Goal: Task Accomplishment & Management: Use online tool/utility

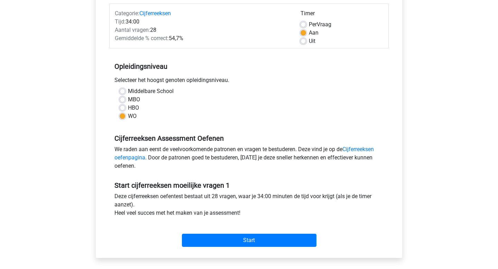
scroll to position [162, 0]
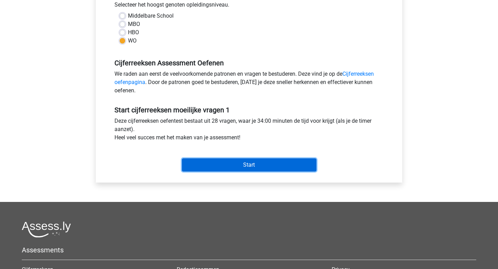
click at [221, 167] on input "Start" at bounding box center [249, 164] width 135 height 13
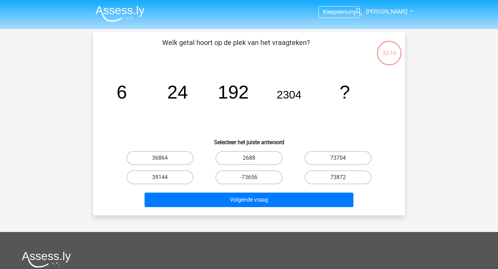
click at [158, 165] on div "36864" at bounding box center [160, 157] width 89 height 19
click at [163, 156] on label "36864" at bounding box center [160, 158] width 67 height 14
click at [163, 158] on input "36864" at bounding box center [162, 160] width 4 height 4
radio input "true"
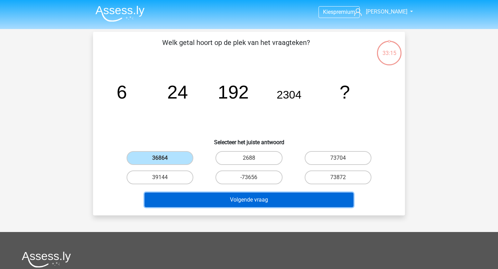
click at [217, 198] on button "Volgende vraag" at bounding box center [249, 200] width 209 height 15
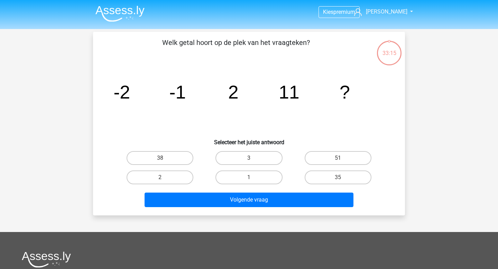
scroll to position [32, 0]
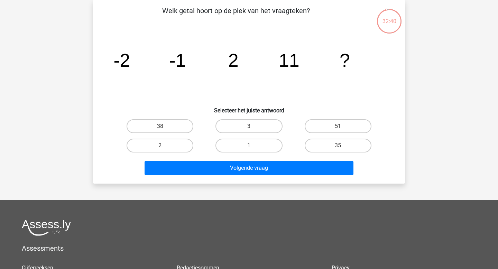
click at [156, 118] on div "38" at bounding box center [160, 126] width 89 height 19
click at [162, 124] on label "38" at bounding box center [160, 126] width 67 height 14
click at [162, 126] on input "38" at bounding box center [162, 128] width 4 height 4
radio input "true"
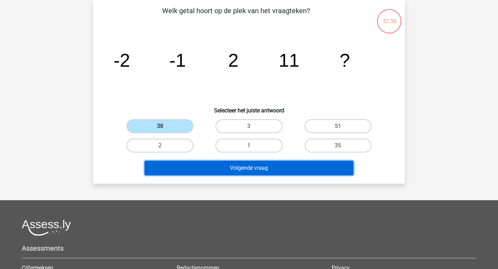
click at [216, 168] on button "Volgende vraag" at bounding box center [249, 168] width 209 height 15
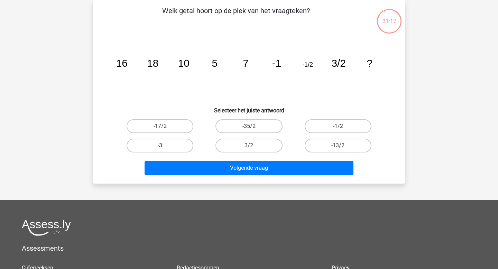
scroll to position [0, 0]
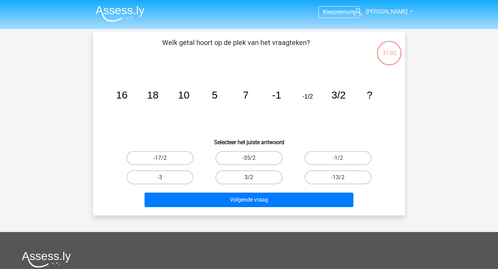
click at [243, 180] on label "3/2" at bounding box center [249, 178] width 67 height 14
click at [249, 180] on input "3/2" at bounding box center [251, 179] width 4 height 4
radio input "true"
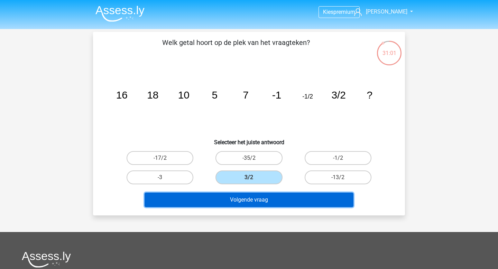
click at [242, 196] on button "Volgende vraag" at bounding box center [249, 200] width 209 height 15
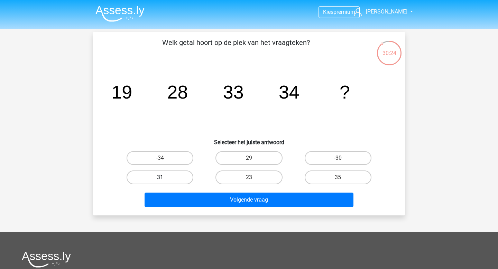
click at [135, 178] on label "31" at bounding box center [160, 178] width 67 height 14
click at [160, 178] on input "31" at bounding box center [162, 179] width 4 height 4
radio input "true"
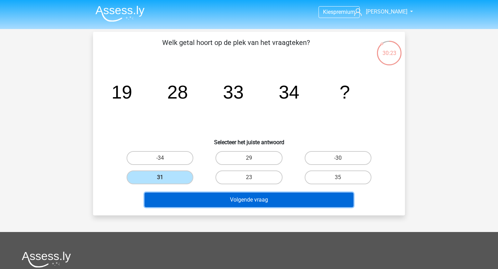
click at [156, 196] on button "Volgende vraag" at bounding box center [249, 200] width 209 height 15
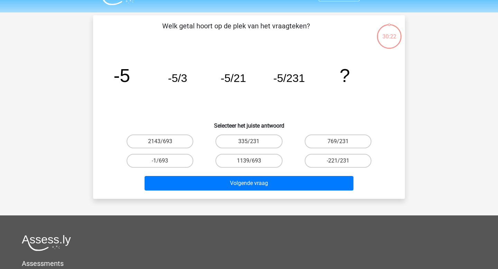
scroll to position [32, 0]
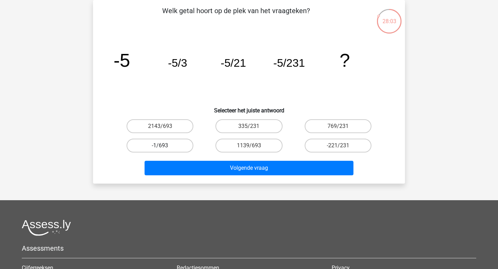
click at [154, 150] on label "-1/693" at bounding box center [160, 146] width 67 height 14
click at [160, 150] on input "-1/693" at bounding box center [162, 148] width 4 height 4
radio input "true"
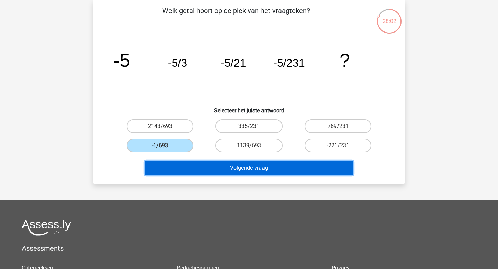
click at [177, 169] on button "Volgende vraag" at bounding box center [249, 168] width 209 height 15
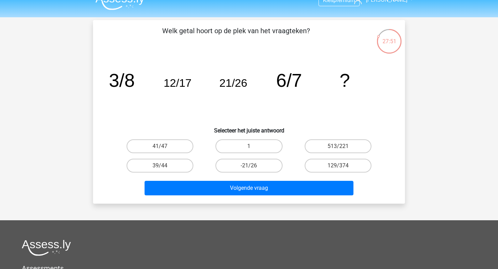
scroll to position [0, 0]
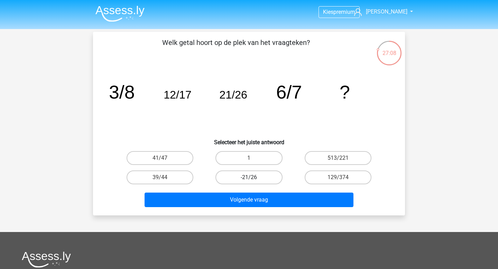
click at [229, 181] on label "-21/26" at bounding box center [249, 178] width 67 height 14
click at [249, 181] on input "-21/26" at bounding box center [251, 179] width 4 height 4
radio input "true"
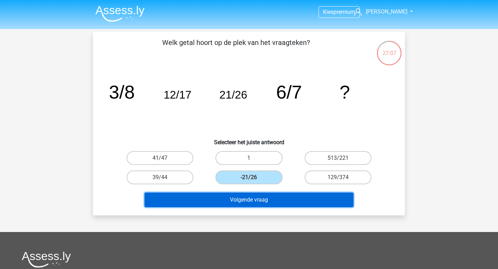
click at [230, 197] on button "Volgende vraag" at bounding box center [249, 200] width 209 height 15
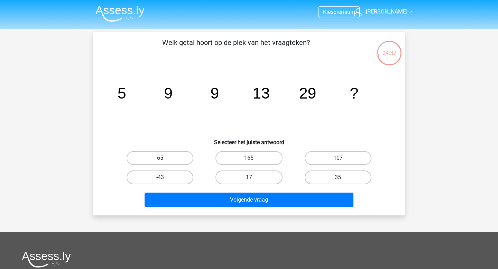
click at [141, 154] on label "65" at bounding box center [160, 158] width 67 height 14
click at [160, 158] on input "65" at bounding box center [162, 160] width 4 height 4
radio input "true"
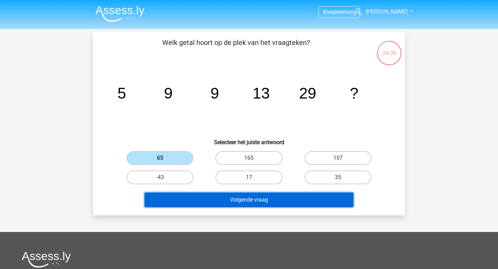
click at [204, 203] on button "Volgende vraag" at bounding box center [249, 200] width 209 height 15
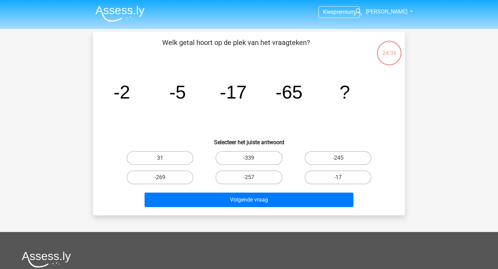
scroll to position [32, 0]
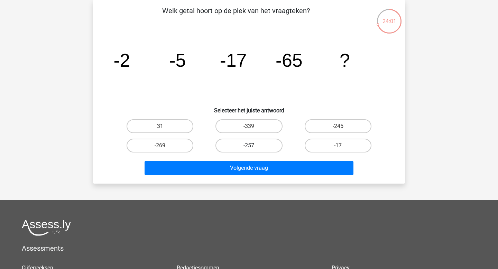
click at [248, 141] on label "-257" at bounding box center [249, 146] width 67 height 14
click at [249, 146] on input "-257" at bounding box center [251, 148] width 4 height 4
radio input "true"
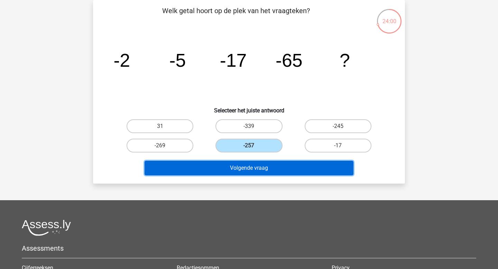
click at [244, 167] on button "Volgende vraag" at bounding box center [249, 168] width 209 height 15
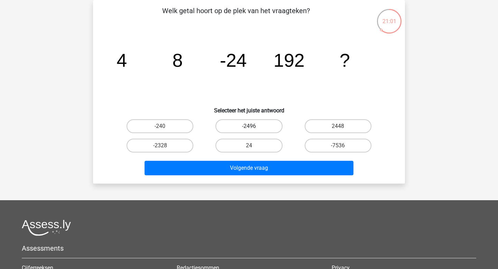
click at [231, 128] on label "-2496" at bounding box center [249, 126] width 67 height 14
click at [249, 128] on input "-2496" at bounding box center [251, 128] width 4 height 4
radio input "true"
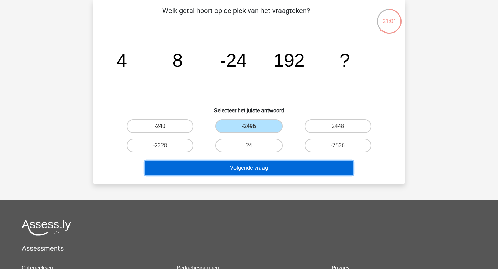
click at [231, 167] on button "Volgende vraag" at bounding box center [249, 168] width 209 height 15
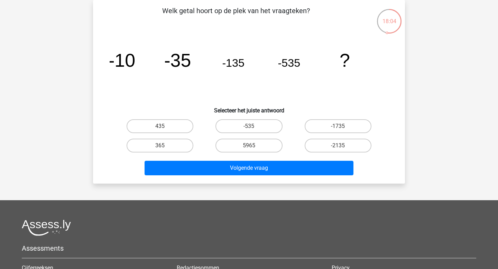
scroll to position [0, 0]
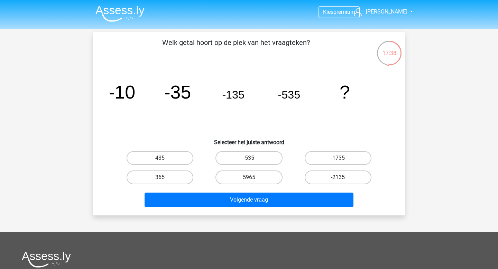
click at [345, 183] on label "-2135" at bounding box center [338, 178] width 67 height 14
click at [342, 182] on input "-2135" at bounding box center [340, 179] width 4 height 4
radio input "true"
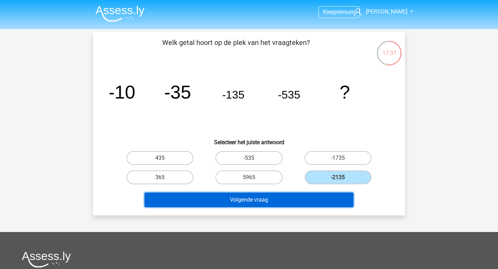
click at [319, 198] on button "Volgende vraag" at bounding box center [249, 200] width 209 height 15
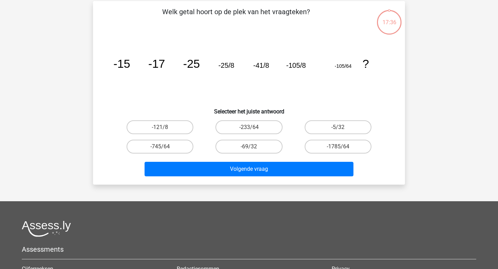
scroll to position [32, 0]
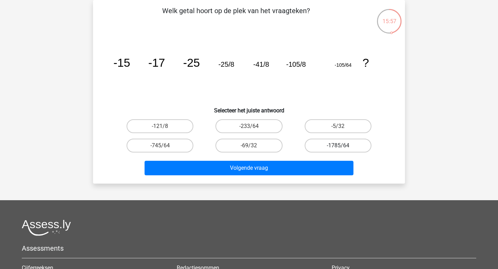
click at [329, 146] on label "-1785/64" at bounding box center [338, 146] width 67 height 14
click at [338, 146] on input "-1785/64" at bounding box center [340, 148] width 4 height 4
radio input "true"
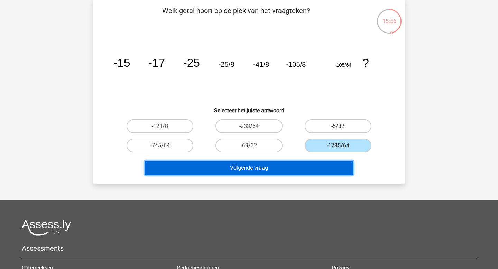
click at [299, 173] on button "Volgende vraag" at bounding box center [249, 168] width 209 height 15
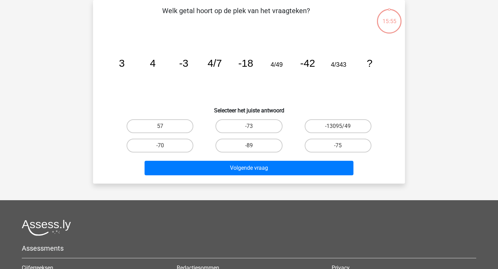
scroll to position [0, 0]
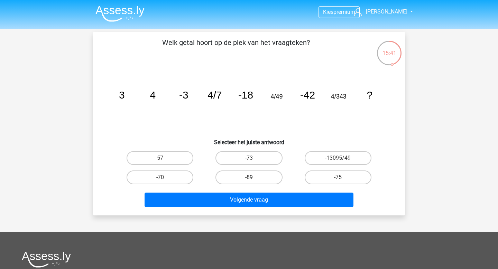
click at [230, 170] on div "-89" at bounding box center [248, 177] width 89 height 19
click at [231, 178] on label "-89" at bounding box center [249, 178] width 67 height 14
click at [249, 178] on input "-89" at bounding box center [251, 179] width 4 height 4
radio input "true"
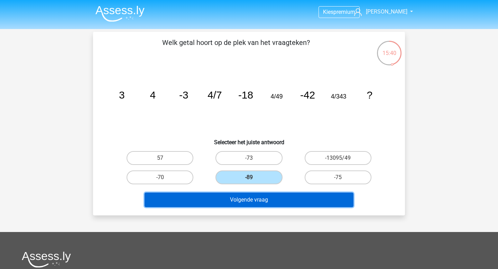
click at [228, 203] on button "Volgende vraag" at bounding box center [249, 200] width 209 height 15
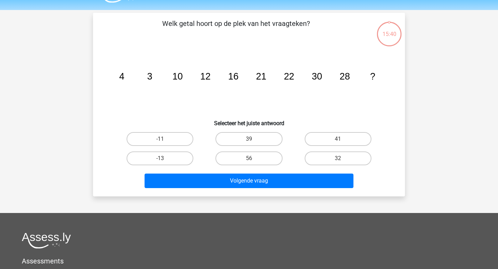
scroll to position [17, 0]
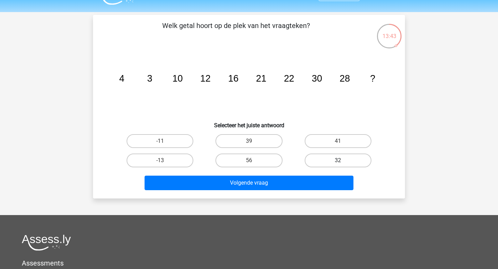
click at [322, 158] on label "32" at bounding box center [338, 161] width 67 height 14
click at [338, 161] on input "32" at bounding box center [340, 163] width 4 height 4
radio input "true"
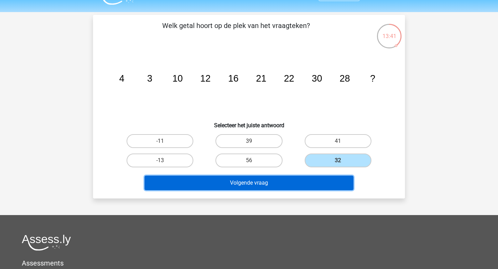
click at [285, 180] on button "Volgende vraag" at bounding box center [249, 183] width 209 height 15
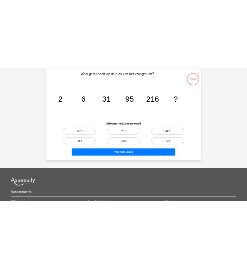
scroll to position [32, 0]
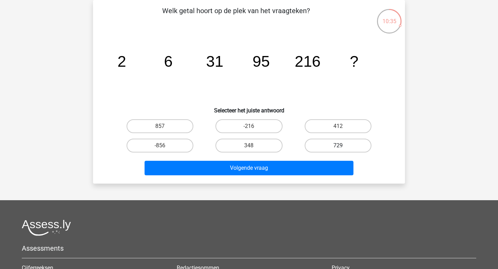
click at [311, 144] on label "729" at bounding box center [338, 146] width 67 height 14
click at [338, 146] on input "729" at bounding box center [340, 148] width 4 height 4
radio input "true"
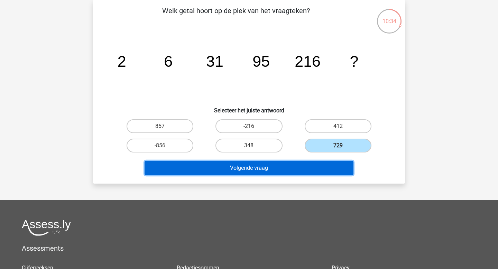
click at [278, 172] on button "Volgende vraag" at bounding box center [249, 168] width 209 height 15
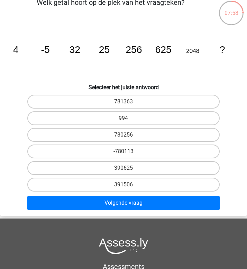
click at [125, 171] on input "390625" at bounding box center [125, 170] width 4 height 4
radio input "true"
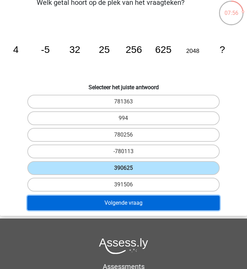
click at [113, 201] on button "Volgende vraag" at bounding box center [123, 203] width 193 height 15
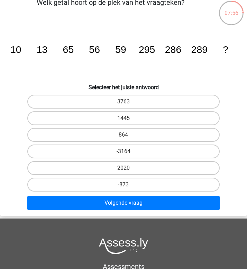
scroll to position [26, 0]
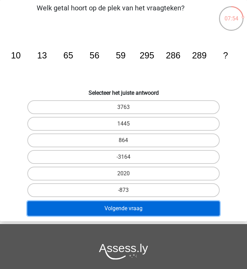
click at [128, 208] on button "Volgende vraag" at bounding box center [123, 208] width 193 height 15
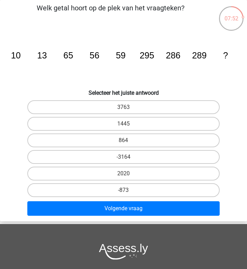
click at [104, 69] on icon "image/svg+xml 10 13 65 56 59 295 286 289 ?" at bounding box center [124, 58] width 236 height 59
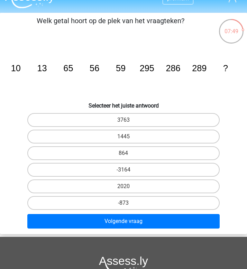
scroll to position [15, 0]
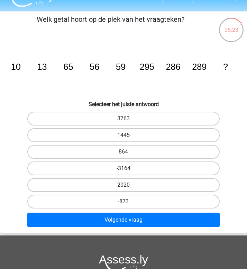
click at [106, 187] on label "2020" at bounding box center [123, 185] width 193 height 14
click at [123, 187] on input "2020" at bounding box center [125, 187] width 4 height 4
radio input "true"
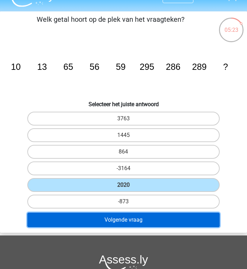
click at [108, 218] on button "Volgende vraag" at bounding box center [123, 220] width 193 height 15
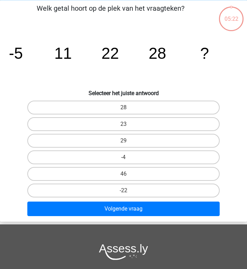
scroll to position [26, 0]
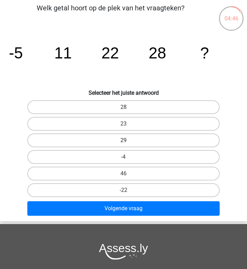
click at [85, 139] on label "29" at bounding box center [123, 141] width 193 height 14
click at [123, 140] on input "29" at bounding box center [125, 142] width 4 height 4
radio input "true"
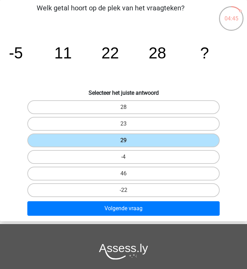
click at [104, 217] on div "Volgende vraag" at bounding box center [123, 209] width 246 height 17
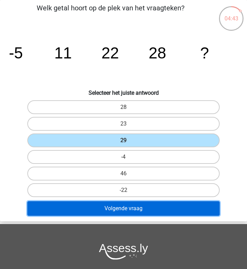
click at [103, 212] on button "Volgende vraag" at bounding box center [123, 208] width 193 height 15
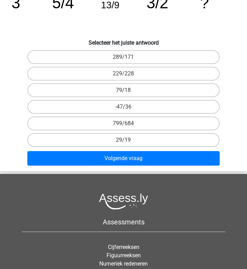
scroll to position [88, 0]
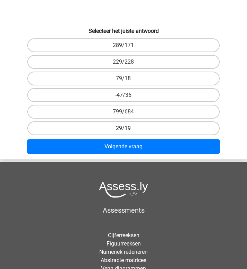
click at [83, 129] on label "29/19" at bounding box center [123, 128] width 193 height 14
click at [123, 129] on input "29/19" at bounding box center [125, 130] width 4 height 4
radio input "true"
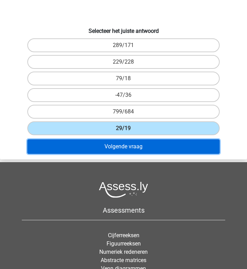
click at [85, 146] on button "Volgende vraag" at bounding box center [123, 146] width 193 height 15
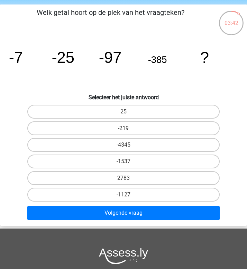
scroll to position [21, 0]
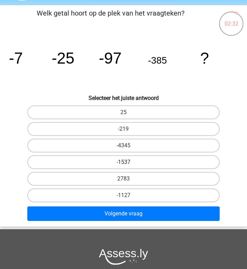
click at [83, 158] on label "-1537" at bounding box center [123, 162] width 193 height 14
click at [123, 162] on input "-1537" at bounding box center [125, 164] width 4 height 4
radio input "true"
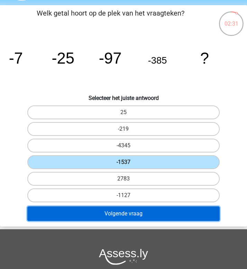
click at [98, 215] on button "Volgende vraag" at bounding box center [123, 214] width 193 height 15
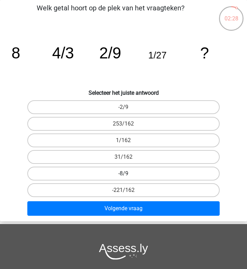
scroll to position [0, 0]
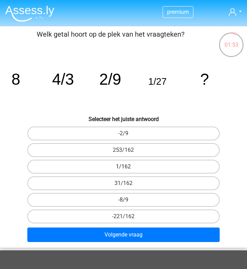
click at [117, 167] on label "1/162" at bounding box center [123, 167] width 193 height 14
click at [123, 167] on input "1/162" at bounding box center [125, 169] width 4 height 4
radio input "true"
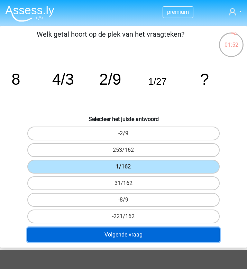
click at [126, 236] on button "Volgende vraag" at bounding box center [123, 235] width 193 height 15
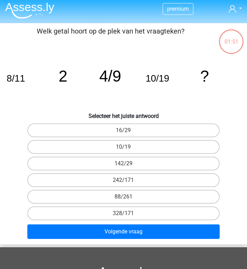
scroll to position [26, 0]
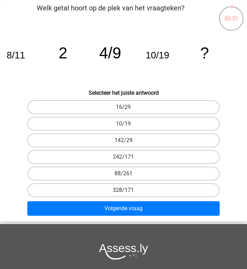
click at [117, 191] on label "328/171" at bounding box center [123, 190] width 193 height 14
click at [123, 191] on input "328/171" at bounding box center [125, 192] width 4 height 4
radio input "true"
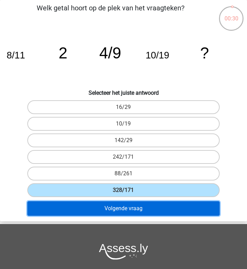
click at [121, 208] on button "Volgende vraag" at bounding box center [123, 208] width 193 height 15
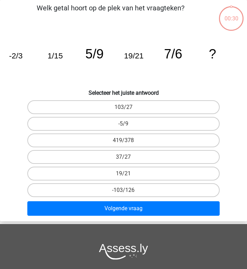
scroll to position [0, 0]
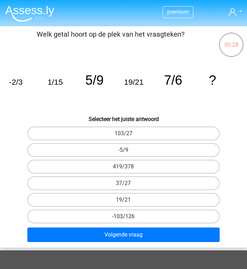
click at [119, 218] on label "-103/126" at bounding box center [123, 217] width 193 height 14
click at [123, 218] on input "-103/126" at bounding box center [125, 219] width 4 height 4
radio input "true"
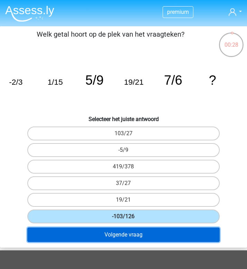
click at [120, 237] on button "Volgende vraag" at bounding box center [123, 235] width 193 height 15
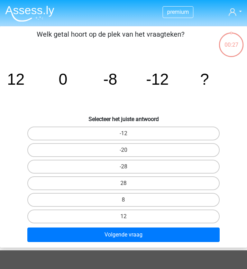
scroll to position [26, 0]
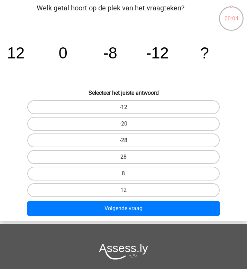
click at [97, 110] on label "-12" at bounding box center [123, 107] width 193 height 14
click at [123, 110] on input "-12" at bounding box center [125, 109] width 4 height 4
radio input "true"
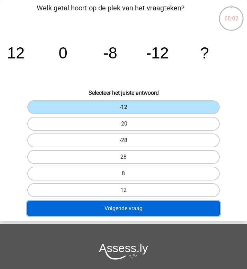
click at [102, 210] on button "Volgende vraag" at bounding box center [123, 208] width 193 height 15
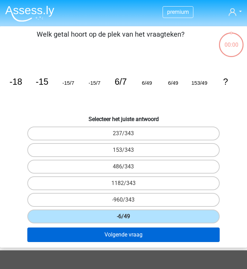
scroll to position [26, 0]
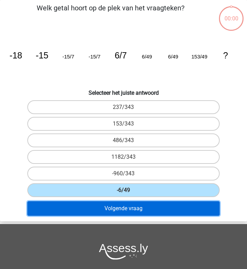
click at [115, 204] on button "Volgende vraag" at bounding box center [123, 208] width 193 height 15
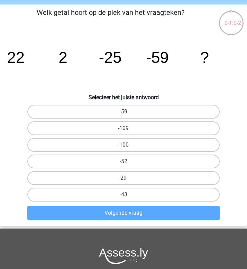
scroll to position [21, 0]
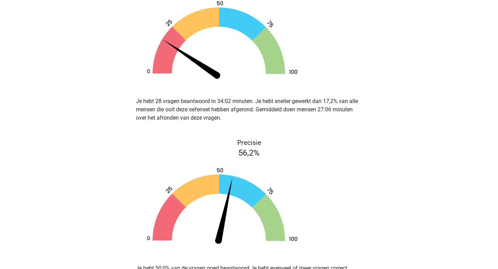
scroll to position [1046, 0]
